Goal: Task Accomplishment & Management: Manage account settings

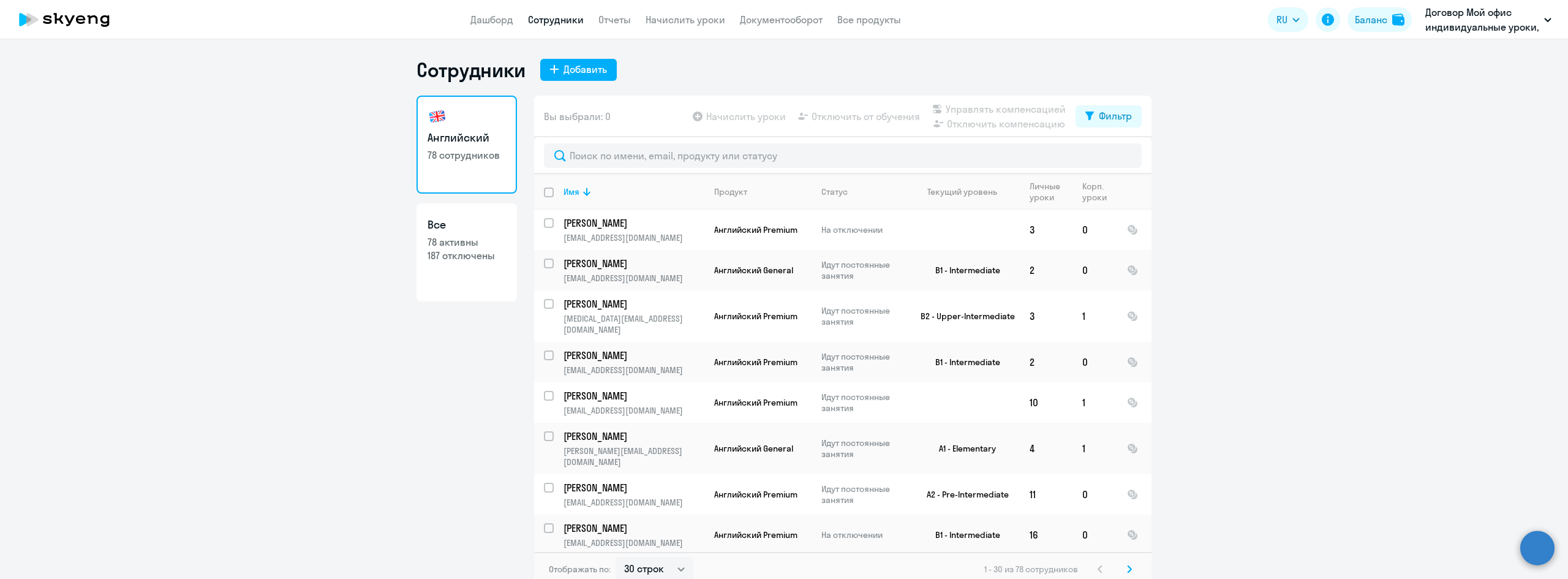
select select "30"
click at [707, 155] on input "text" at bounding box center [843, 155] width 598 height 24
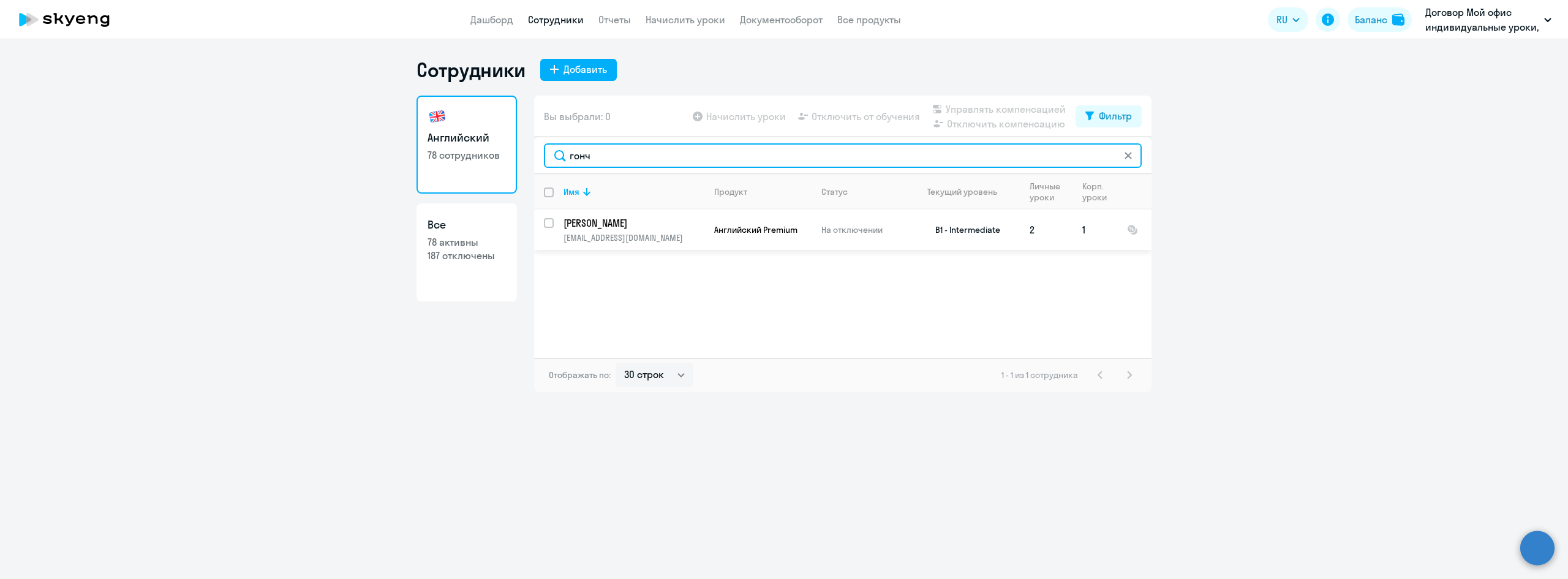
type input "гонч"
click at [639, 222] on p "[PERSON_NAME]" at bounding box center [633, 223] width 138 height 14
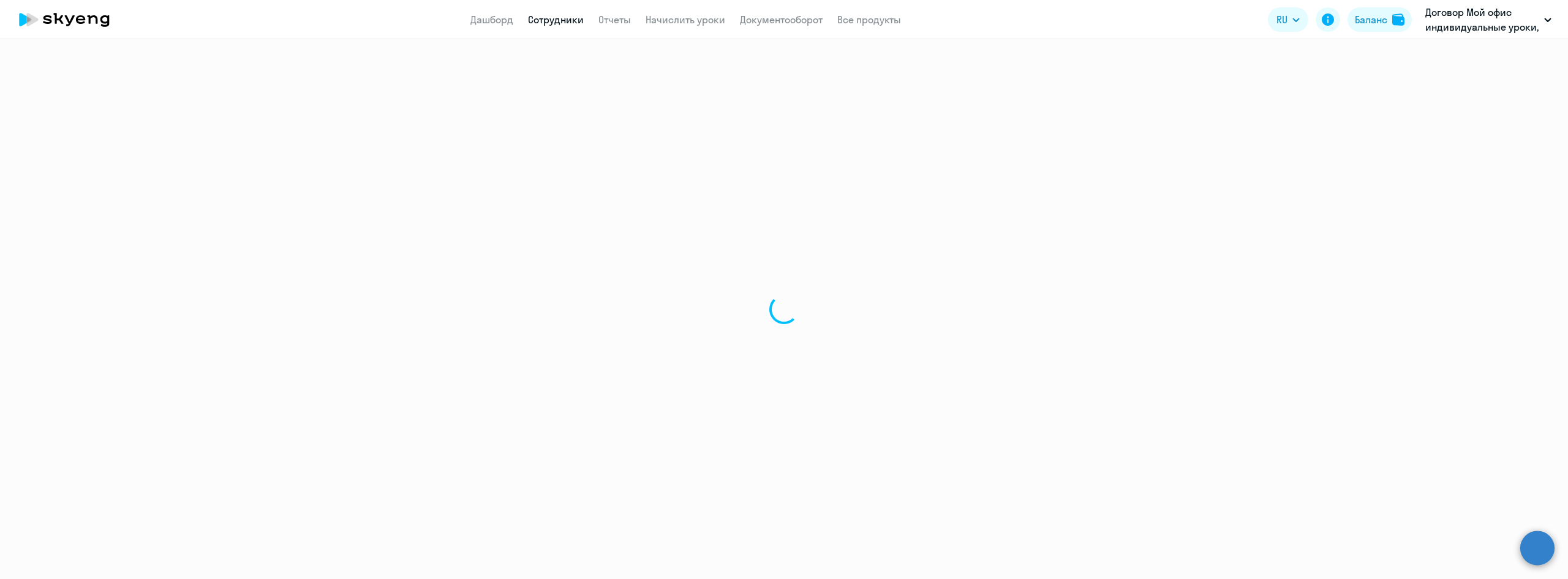
select select "english"
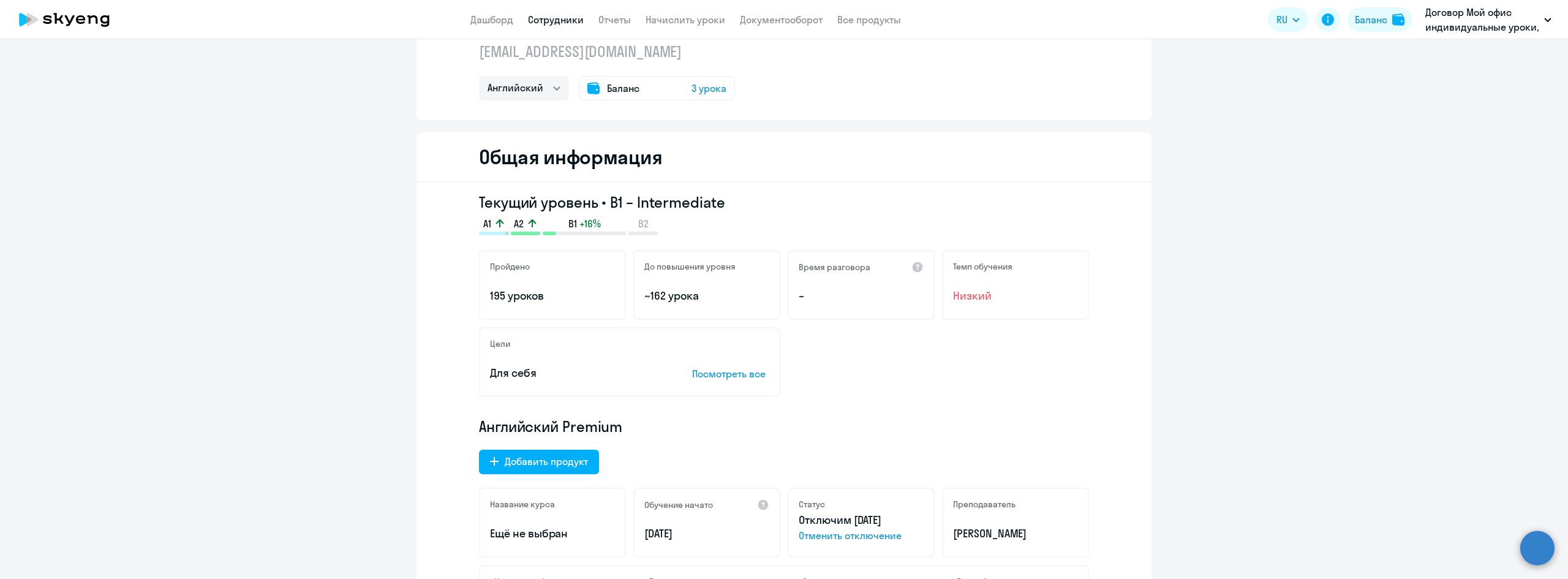
scroll to position [245, 0]
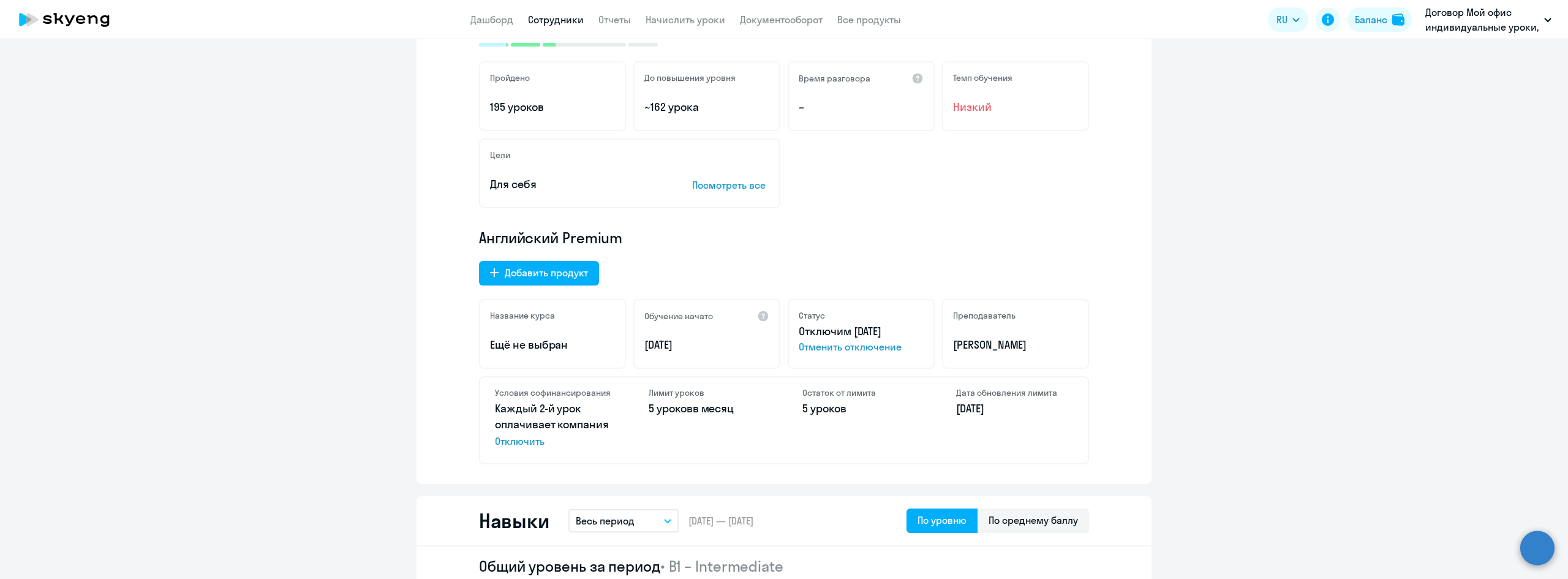
click at [835, 345] on span "Отменить отключение" at bounding box center [861, 347] width 125 height 15
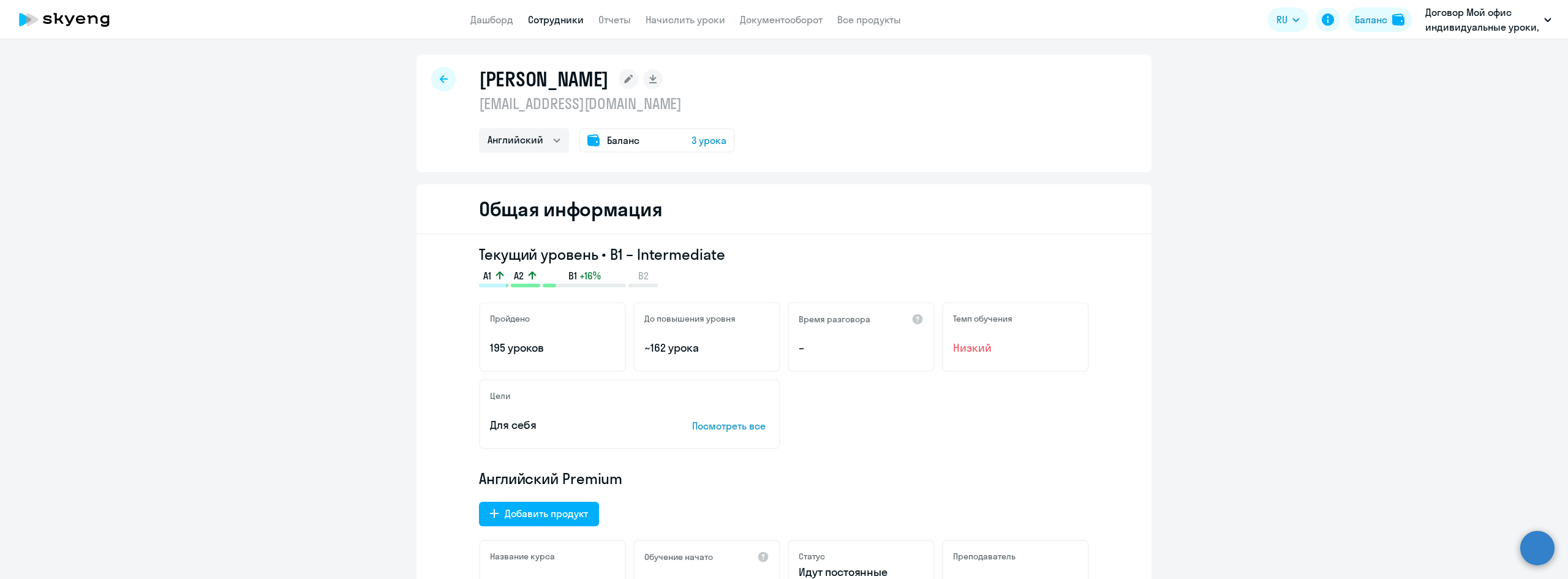
scroll to position [0, 0]
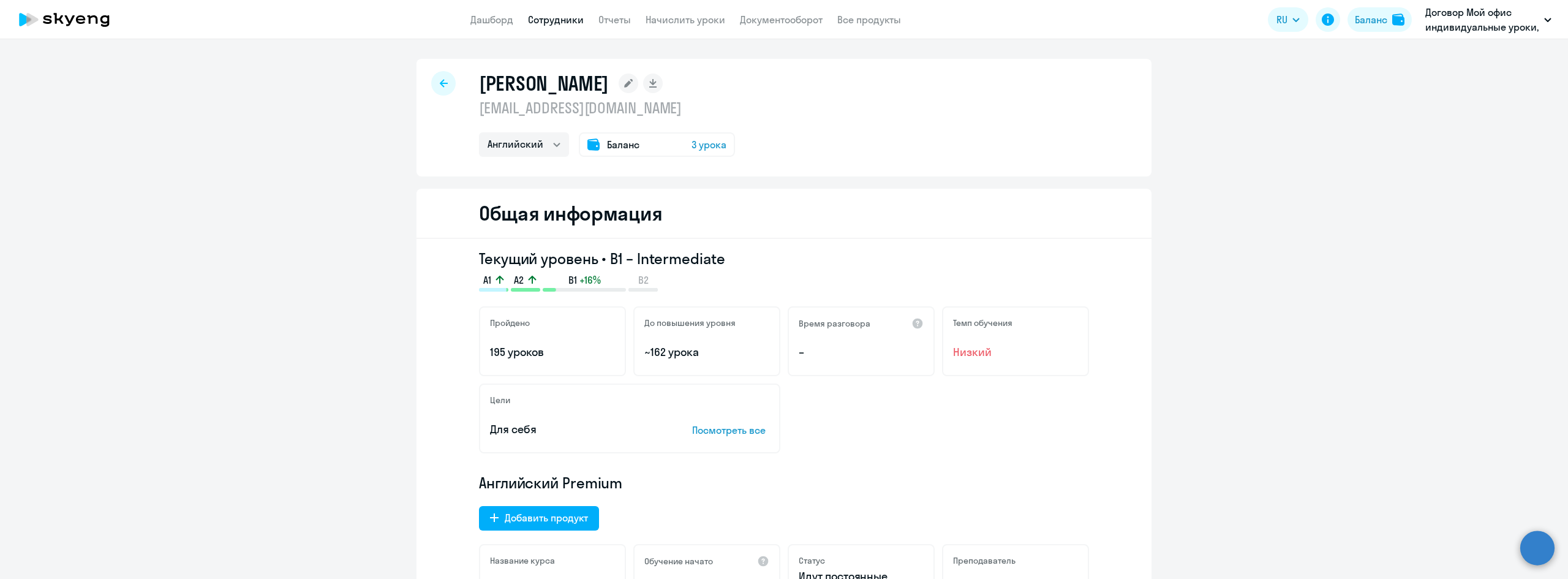
click at [434, 84] on div at bounding box center [444, 83] width 24 height 24
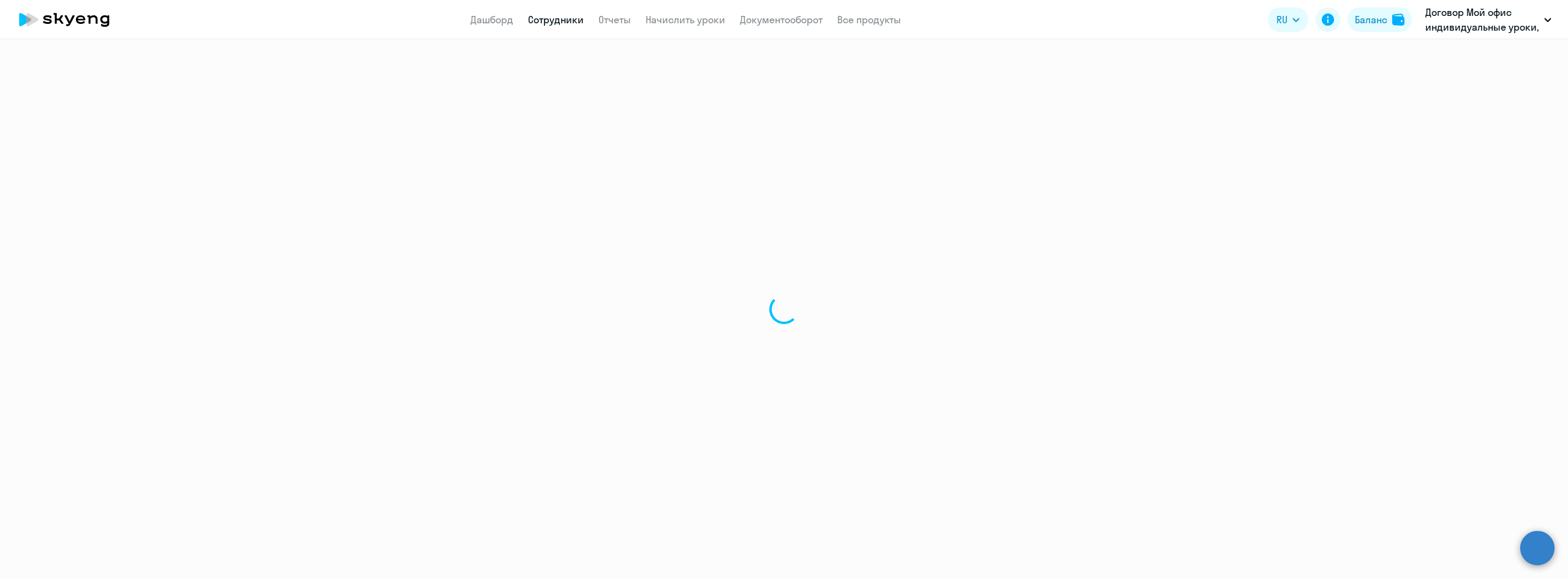
select select "30"
